Goal: Communication & Community: Answer question/provide support

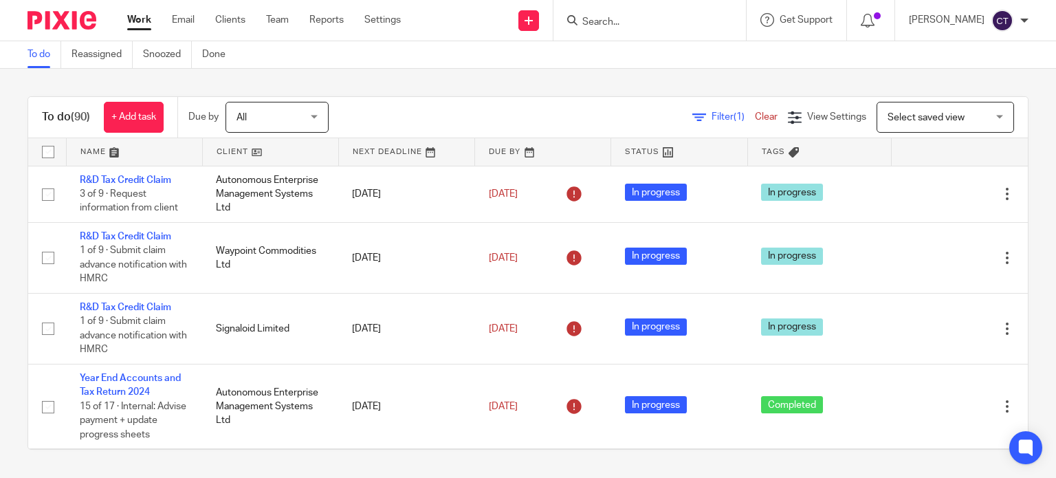
click at [621, 12] on form at bounding box center [654, 20] width 146 height 17
click at [602, 22] on input "Search" at bounding box center [643, 22] width 124 height 12
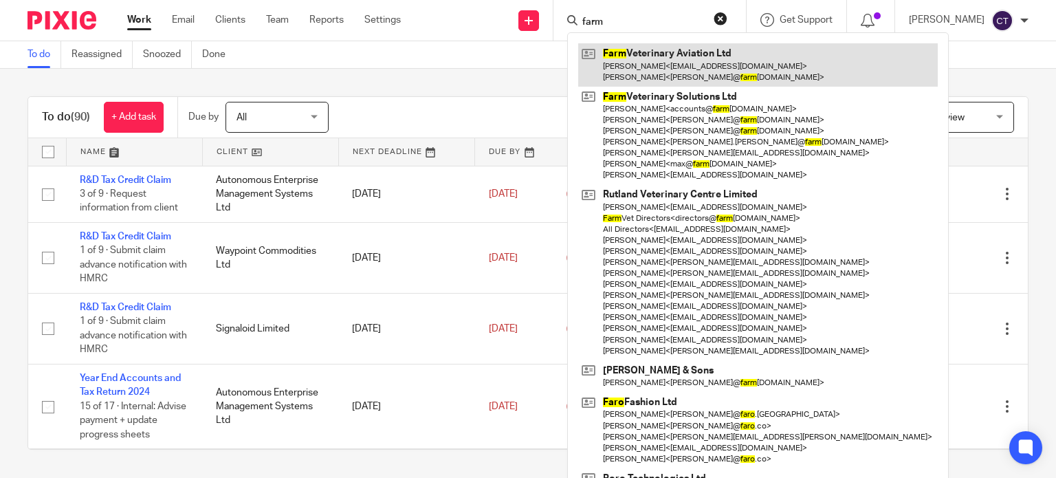
type input "farm"
click at [626, 65] on link at bounding box center [758, 64] width 360 height 43
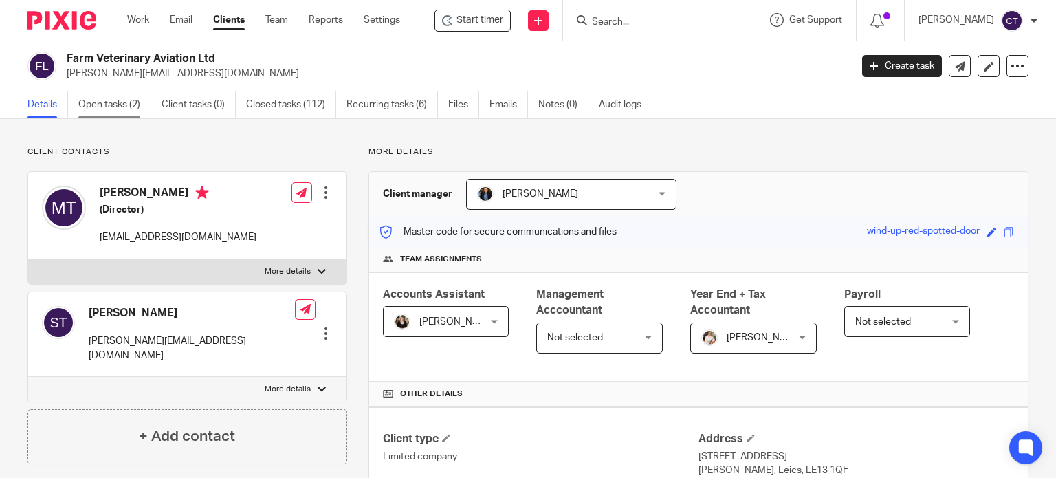
click at [94, 102] on link "Open tasks (2)" at bounding box center [114, 104] width 73 height 27
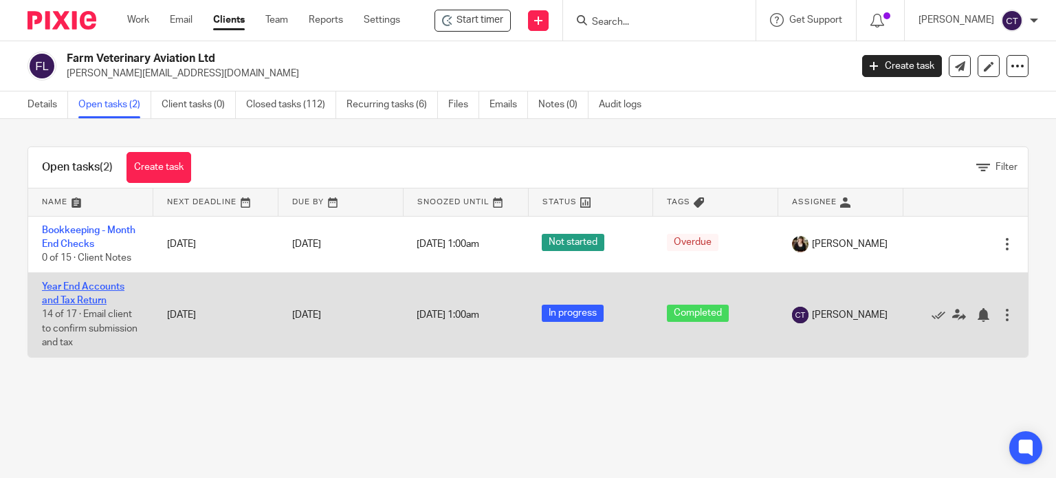
click at [76, 295] on link "Year End Accounts and Tax Return" at bounding box center [83, 293] width 82 height 23
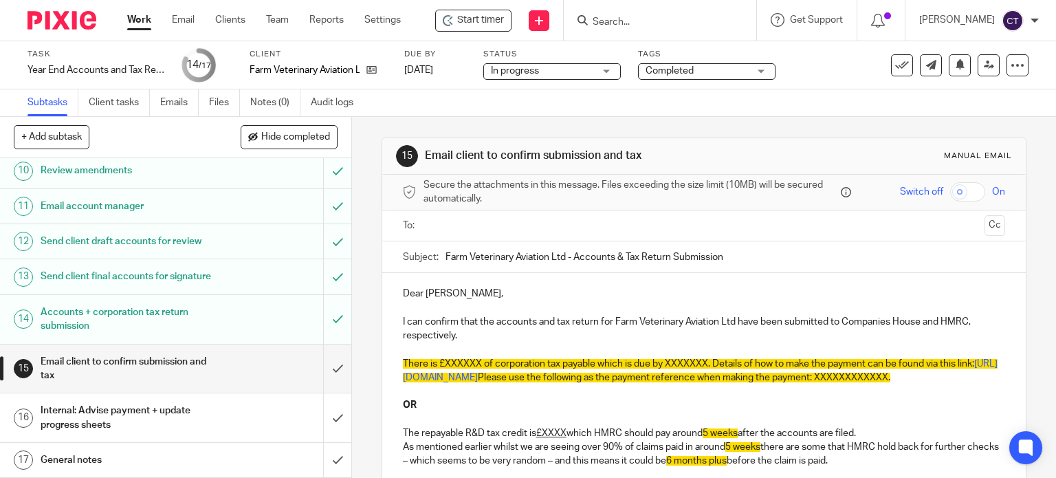
scroll to position [432, 0]
click at [465, 216] on ul at bounding box center [705, 225] width 560 height 23
click at [449, 225] on input "text" at bounding box center [703, 226] width 551 height 16
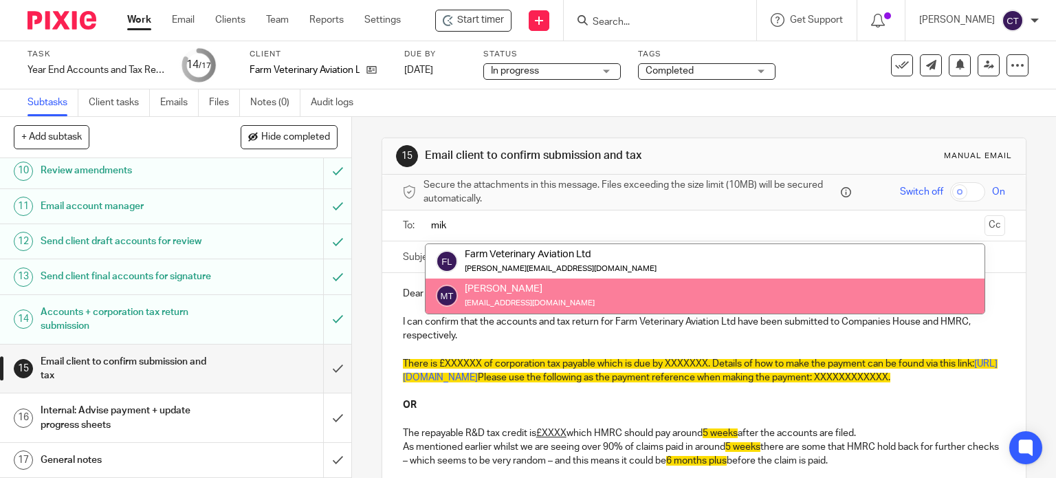
type input "mik"
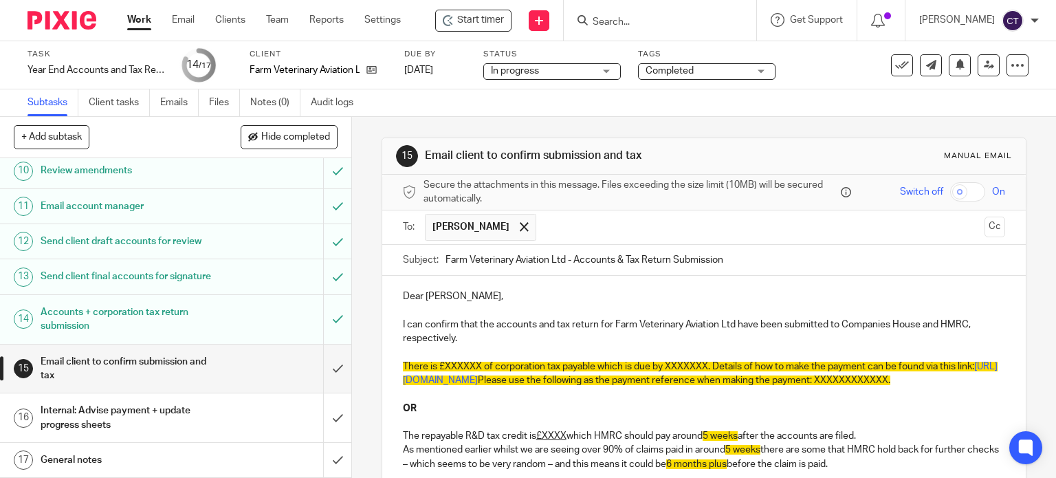
click at [454, 294] on p "Dear Michael," at bounding box center [704, 296] width 603 height 14
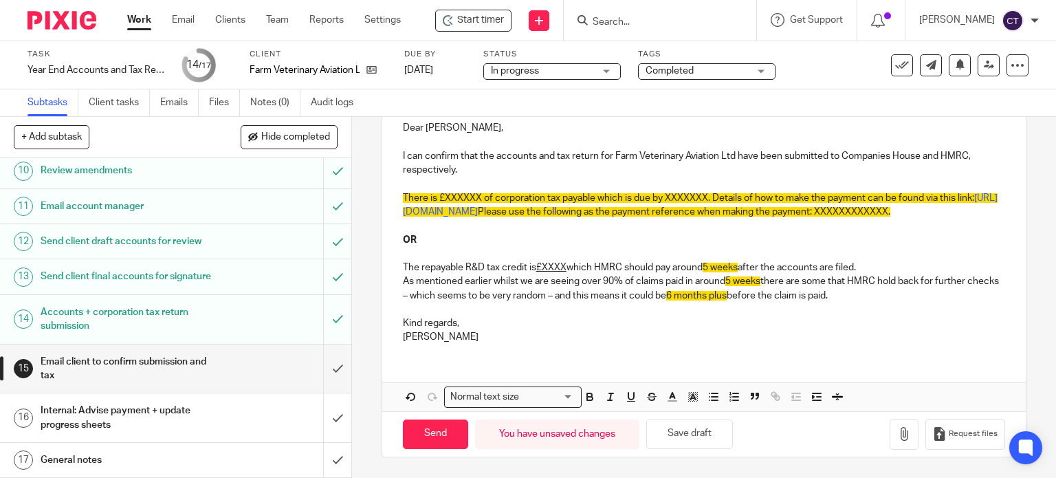
scroll to position [179, 0]
click at [471, 191] on p "There is £XXXXXX of corporation tax payable which is due by XXXXXXX. Details of…" at bounding box center [704, 205] width 603 height 28
click at [477, 193] on span "There is £XXXXXX of corporation tax payable which is due by XXXXXXX. Details of…" at bounding box center [688, 198] width 571 height 10
click at [670, 193] on span "There is £54,931.25 of corporation tax payable which is due by XXXXXXX. Details…" at bounding box center [691, 198] width 577 height 10
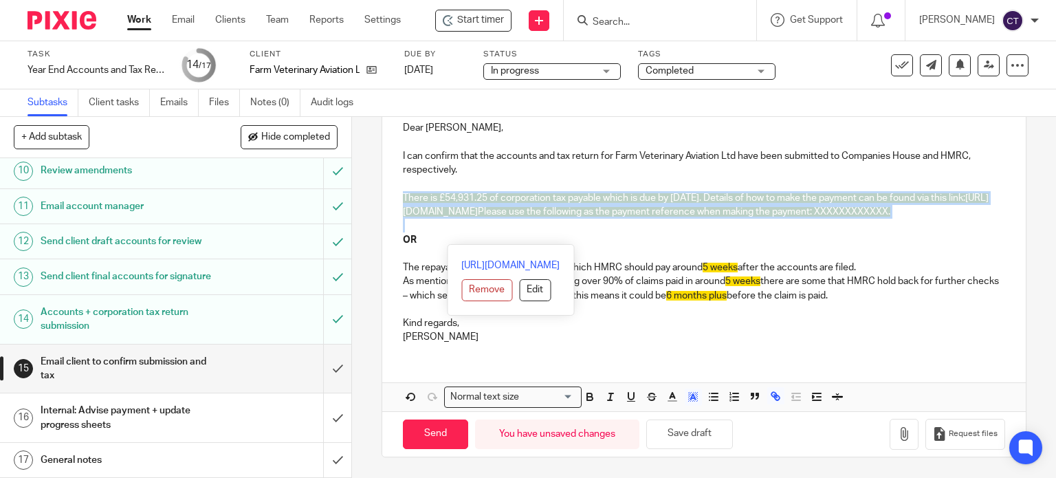
drag, startPoint x: 393, startPoint y: 183, endPoint x: 517, endPoint y: 221, distance: 129.4
click at [517, 221] on div "Dear Mike, I can confirm that the accounts and tax return for Farm Veterinary A…" at bounding box center [704, 230] width 644 height 247
click at [692, 398] on line "button" at bounding box center [693, 398] width 3 height 0
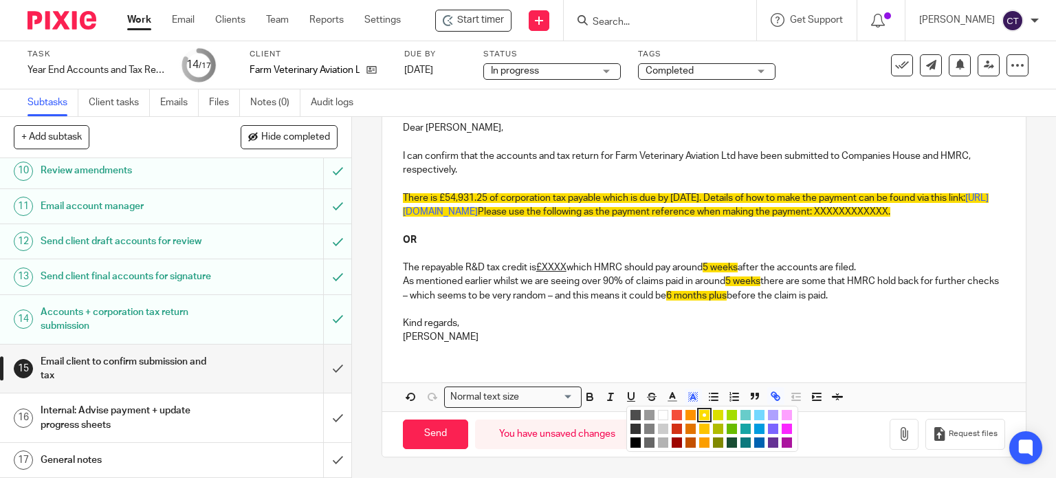
click at [658, 415] on li "color:#FFFFFF" at bounding box center [663, 415] width 10 height 10
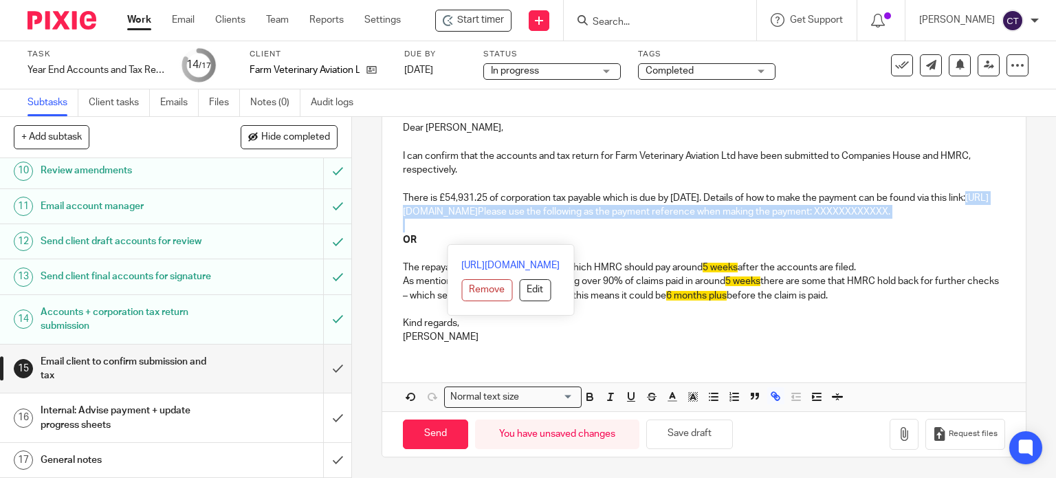
click at [643, 232] on p at bounding box center [704, 226] width 603 height 14
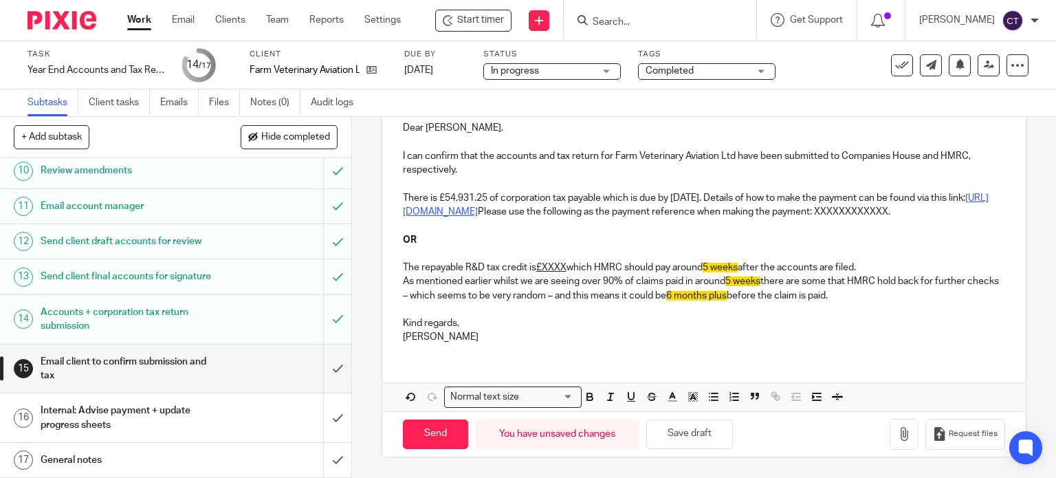
click at [504, 199] on link "https://www.gov.uk/pay-corporation-tax/bank-details" at bounding box center [696, 204] width 586 height 23
click at [474, 261] on link "https://www.gov.uk/pay-corporation-tax/bank-details" at bounding box center [510, 268] width 98 height 14
click at [707, 318] on p "Kind regards," at bounding box center [704, 323] width 603 height 14
click at [518, 211] on p "There is £54,931.25 of corporation tax payable which is due by 1st October 2025…" at bounding box center [704, 205] width 603 height 28
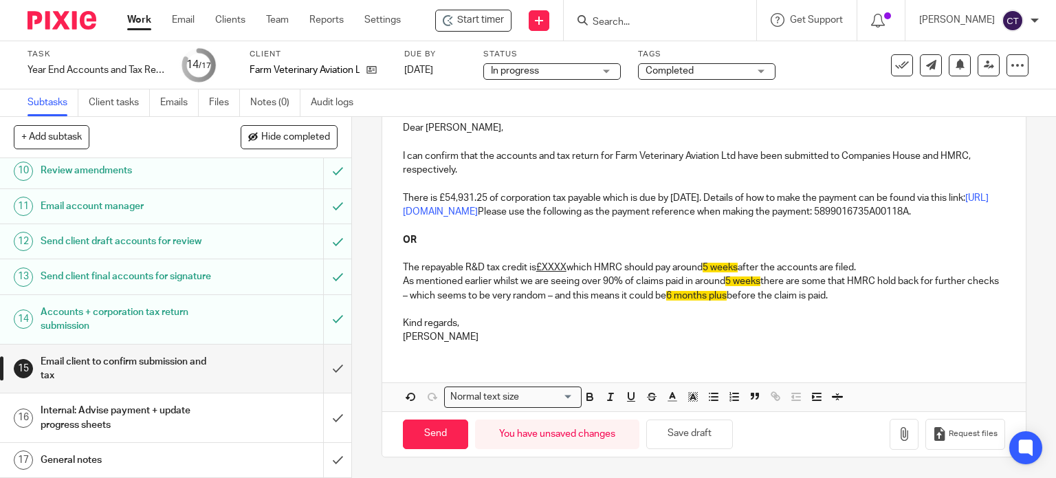
click at [423, 244] on p "OR" at bounding box center [704, 240] width 603 height 14
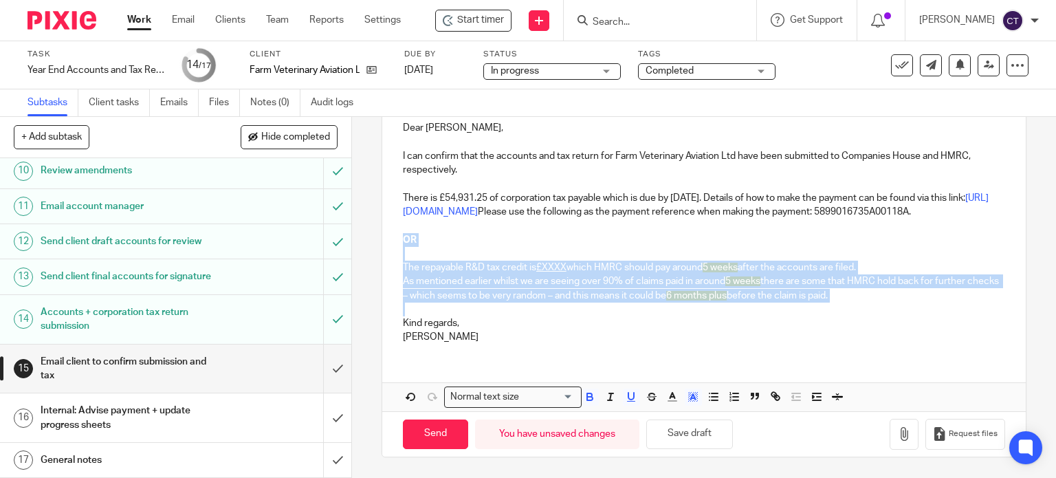
drag, startPoint x: 399, startPoint y: 236, endPoint x: 602, endPoint y: 303, distance: 214.1
click at [601, 306] on div "Dear Mike, I can confirm that the accounts and tax return for Farm Veterinary A…" at bounding box center [704, 230] width 644 height 247
click at [602, 302] on p "As mentioned earlier whilst we are seeing over 90% of claims paid in around 5 w…" at bounding box center [704, 288] width 603 height 28
drag, startPoint x: 397, startPoint y: 240, endPoint x: 522, endPoint y: 305, distance: 141.1
click at [522, 305] on div "Dear Mike, I can confirm that the accounts and tax return for Farm Veterinary A…" at bounding box center [704, 230] width 644 height 247
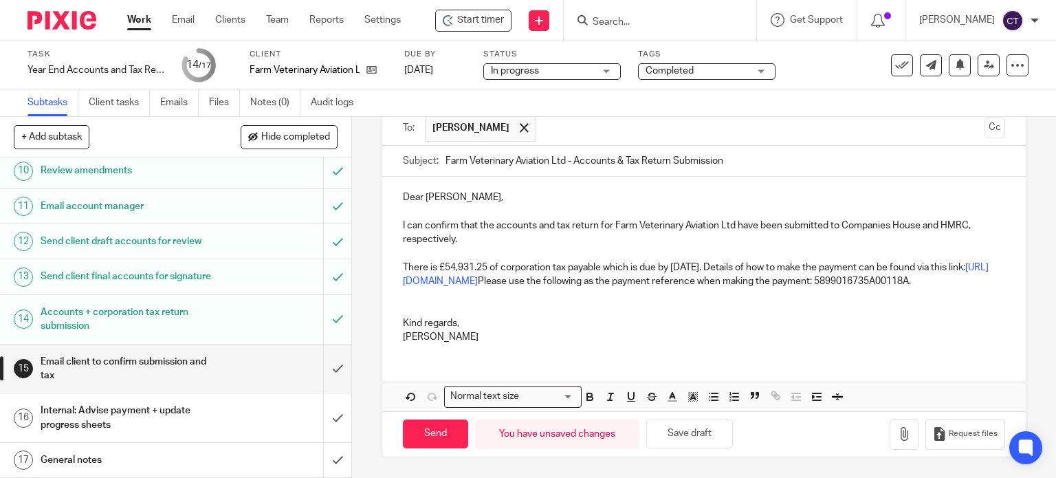
scroll to position [96, 0]
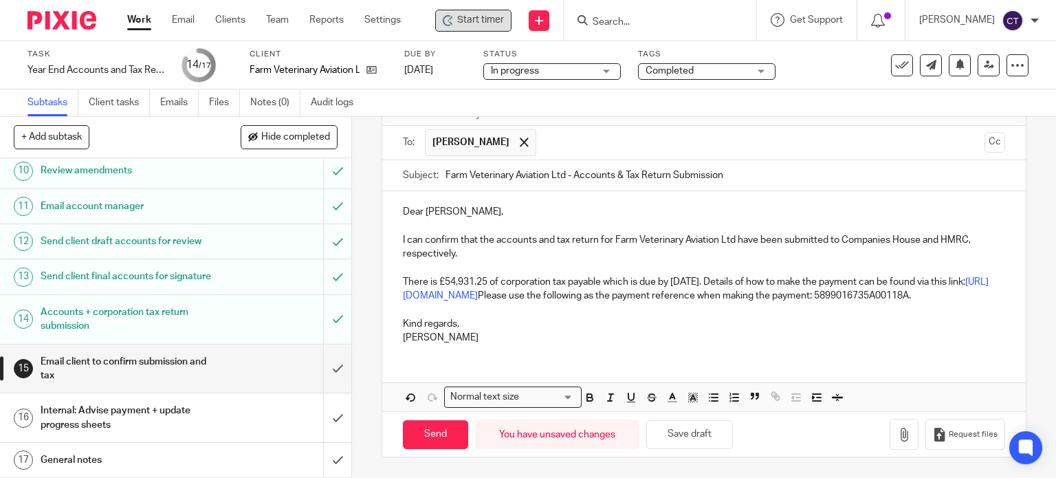
click at [465, 19] on span "Start timer" at bounding box center [480, 20] width 47 height 14
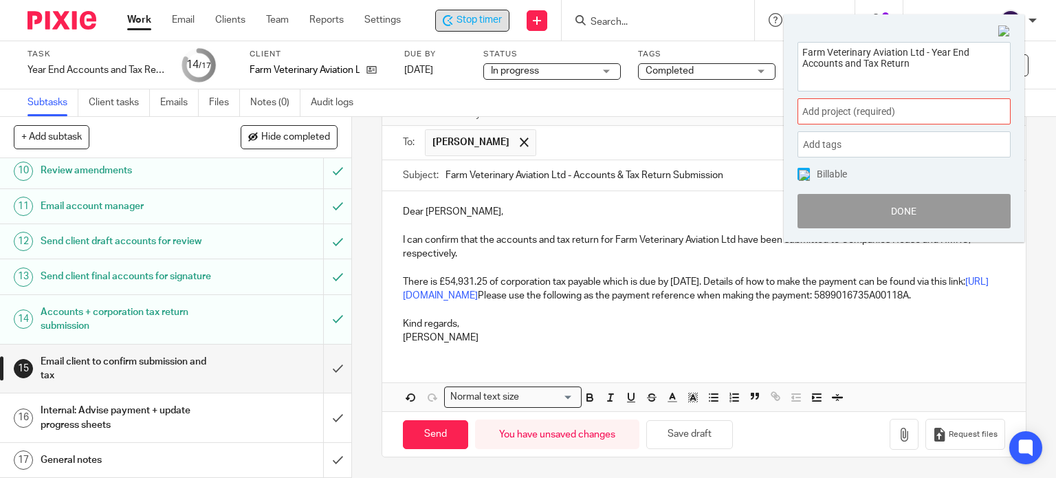
click at [811, 113] on span "Add project (required) :" at bounding box center [888, 111] width 173 height 14
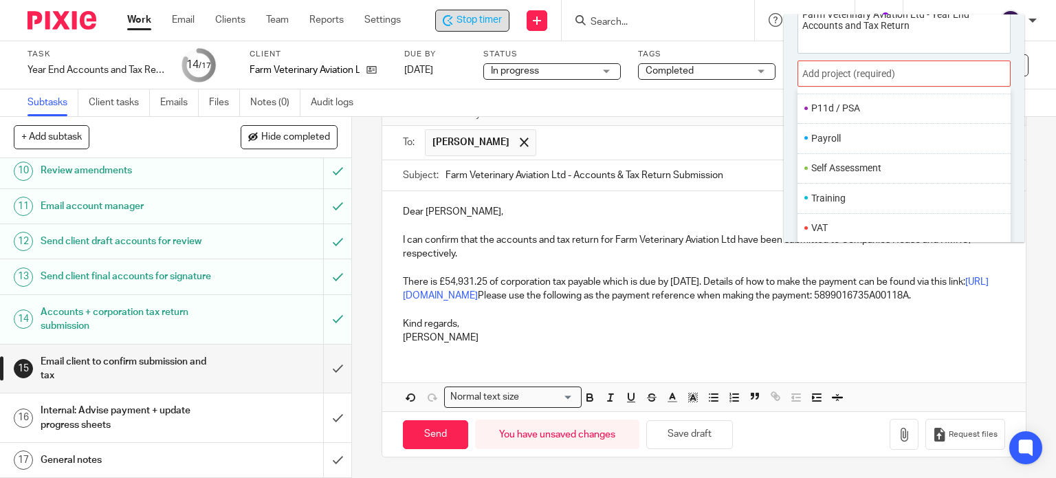
scroll to position [67, 0]
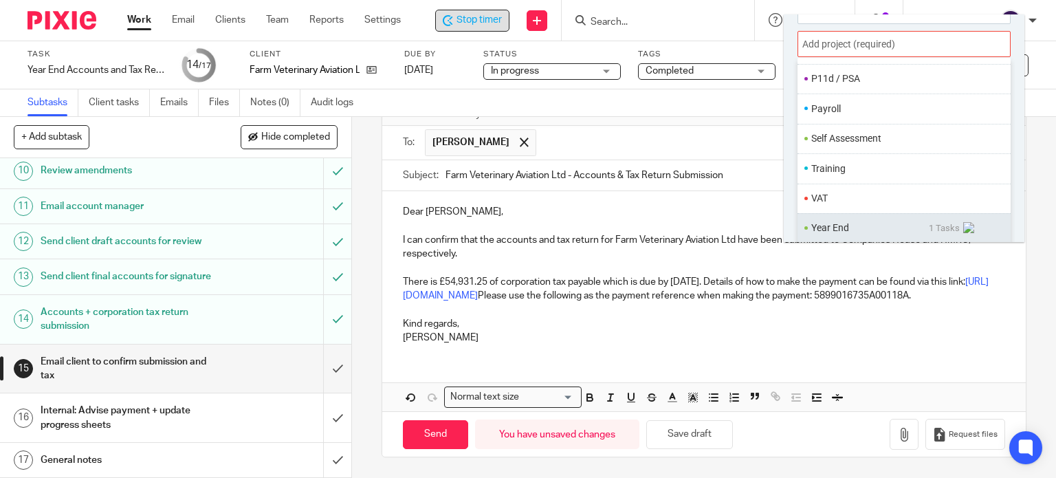
click at [822, 230] on li "Year End" at bounding box center [870, 228] width 118 height 14
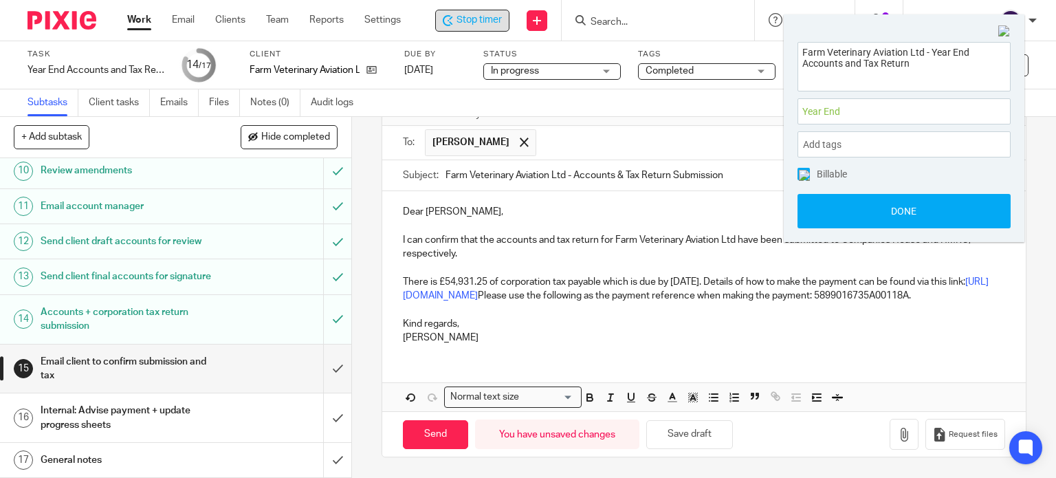
scroll to position [0, 0]
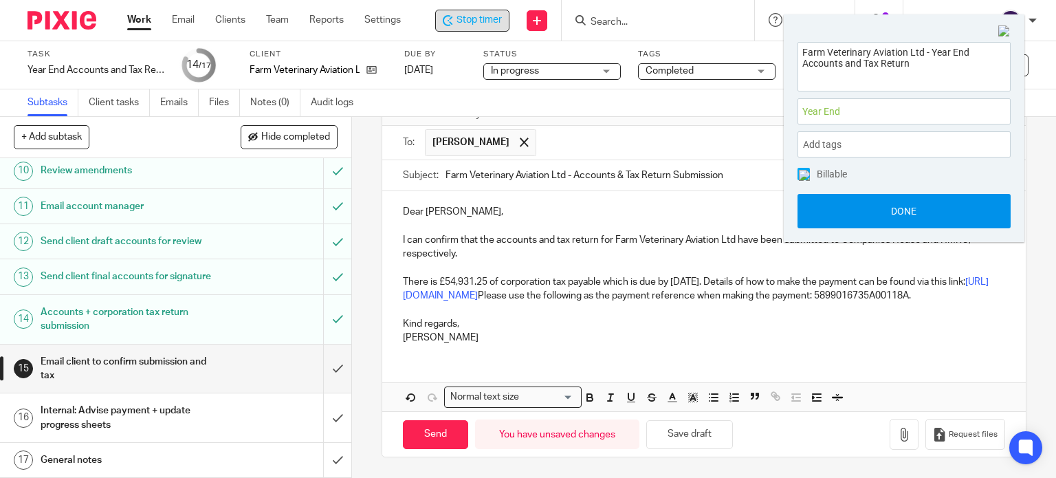
click at [822, 219] on button "Done" at bounding box center [903, 211] width 213 height 34
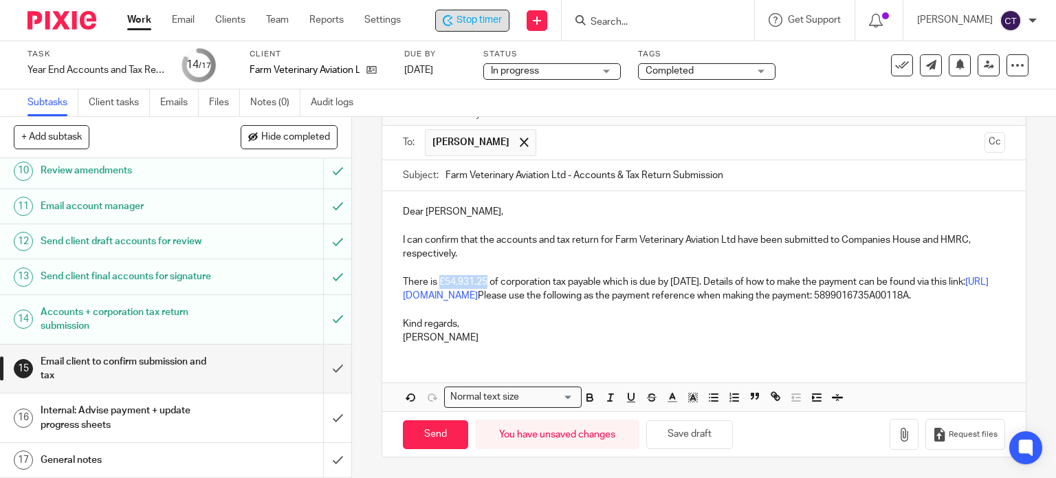
drag, startPoint x: 434, startPoint y: 266, endPoint x: 481, endPoint y: 269, distance: 46.8
click at [481, 275] on p "There is £54,931.25 of corporation tax payable which is due by 1st October 2025…" at bounding box center [704, 289] width 603 height 28
click at [486, 308] on p at bounding box center [704, 309] width 603 height 14
click at [419, 441] on input "Send" at bounding box center [435, 435] width 65 height 30
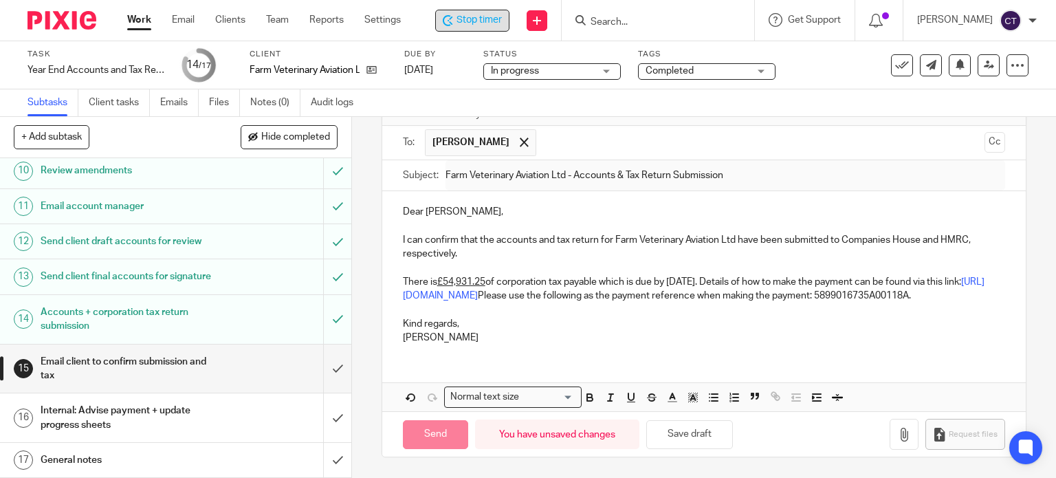
type input "Sent"
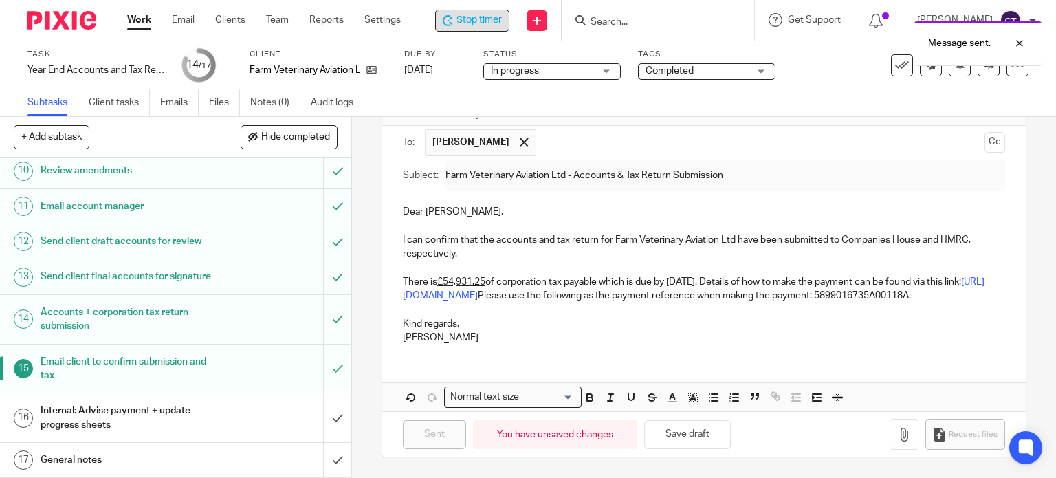
click at [181, 423] on h1 "Internal: Advise payment + update progress sheets" at bounding box center [130, 417] width 179 height 35
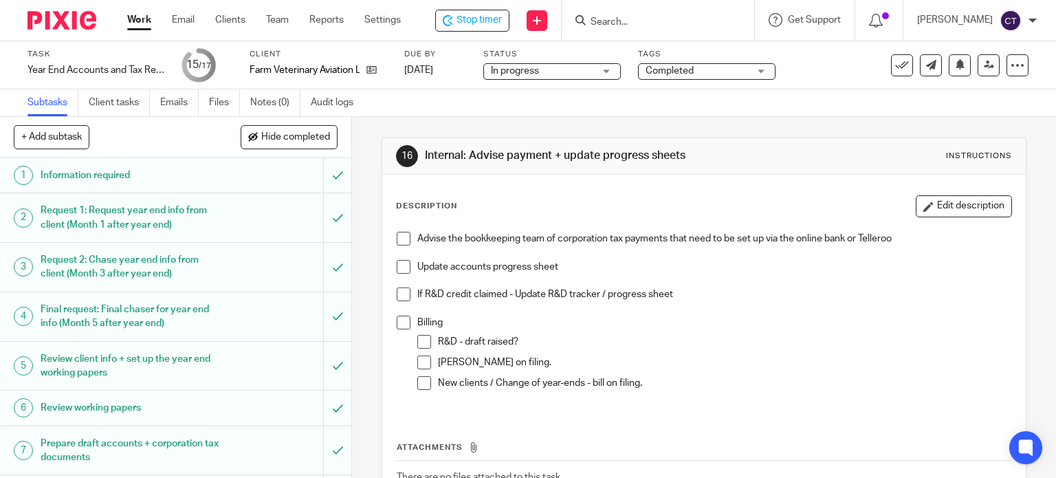
click at [397, 236] on span at bounding box center [404, 239] width 14 height 14
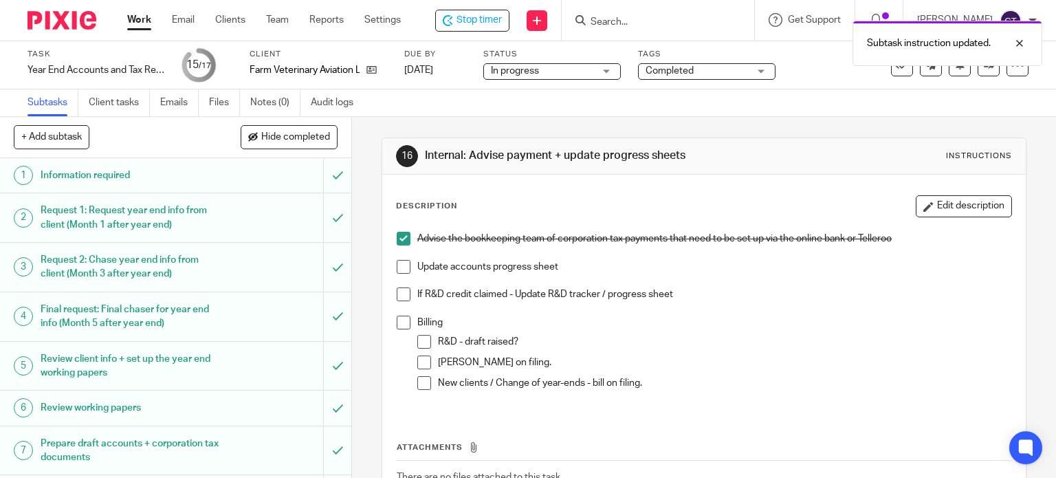
click at [397, 266] on span at bounding box center [404, 267] width 14 height 14
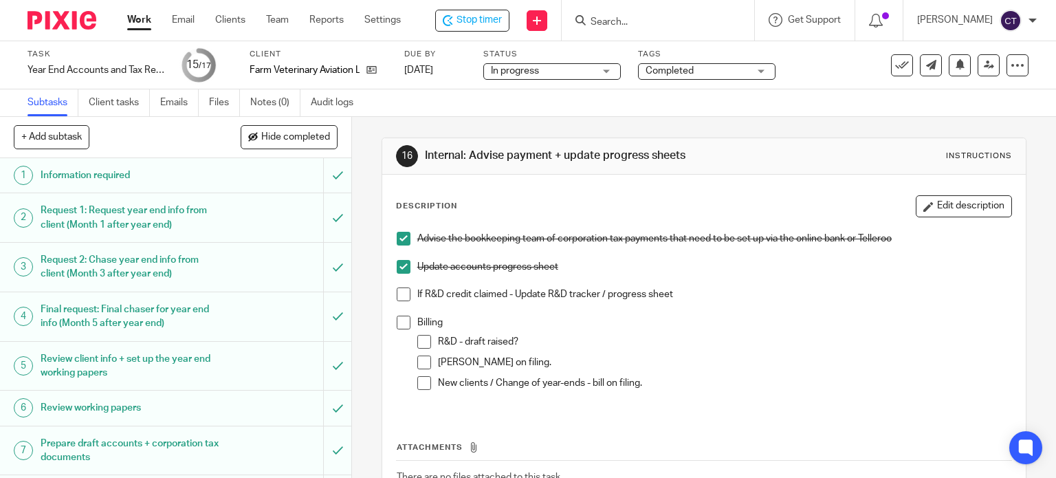
click at [399, 322] on span at bounding box center [404, 323] width 14 height 14
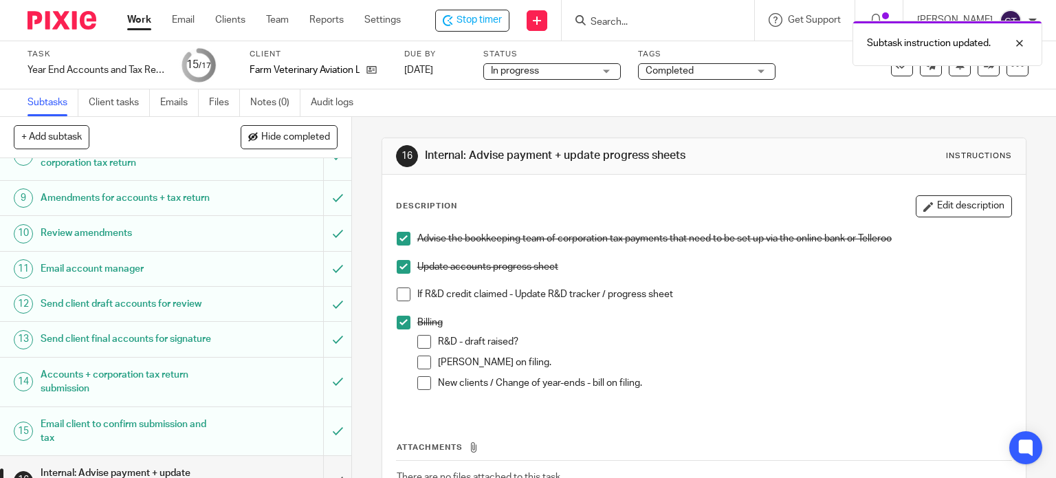
scroll to position [432, 0]
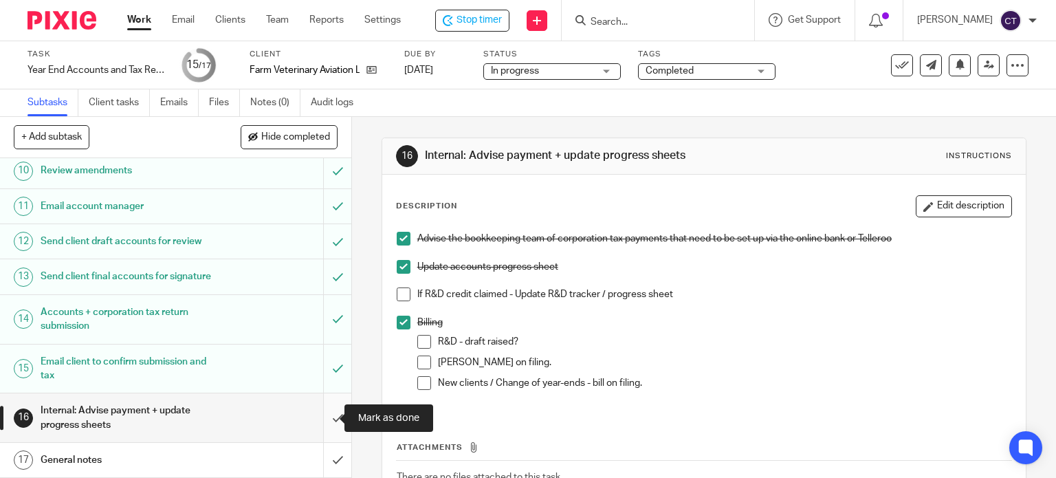
click at [323, 415] on input "submit" at bounding box center [175, 417] width 351 height 49
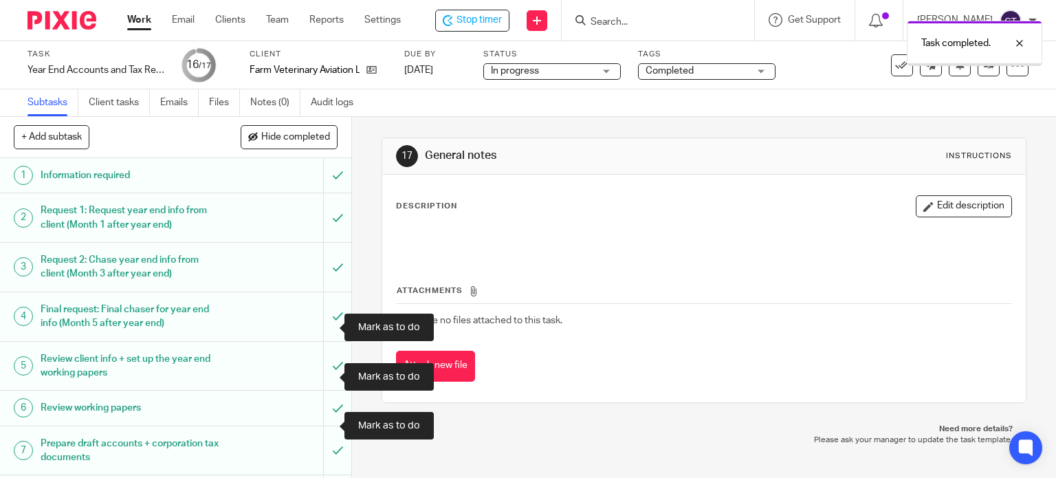
scroll to position [432, 0]
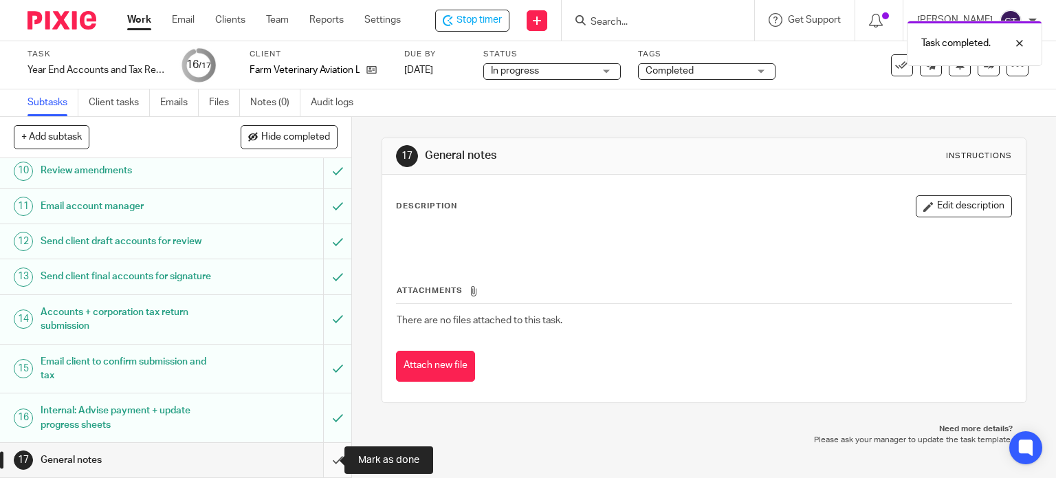
click at [321, 460] on input "submit" at bounding box center [175, 460] width 351 height 34
